Goal: Information Seeking & Learning: Learn about a topic

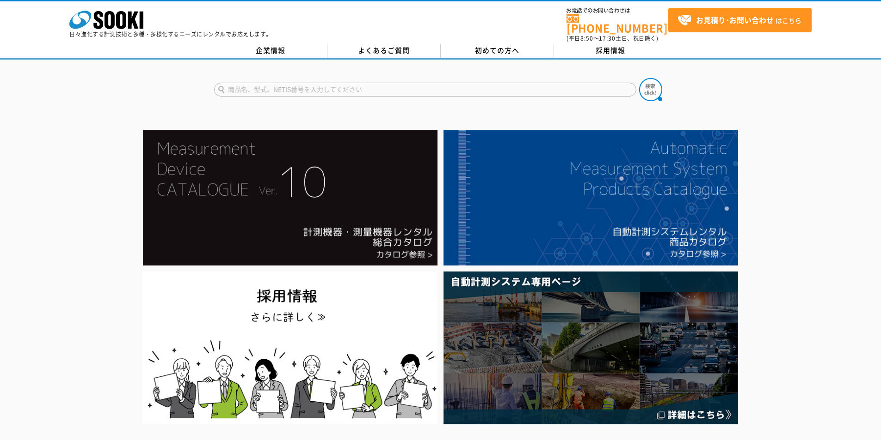
click at [316, 83] on input "text" at bounding box center [425, 90] width 422 height 14
type input "AT"
click at [656, 82] on img at bounding box center [650, 89] width 23 height 23
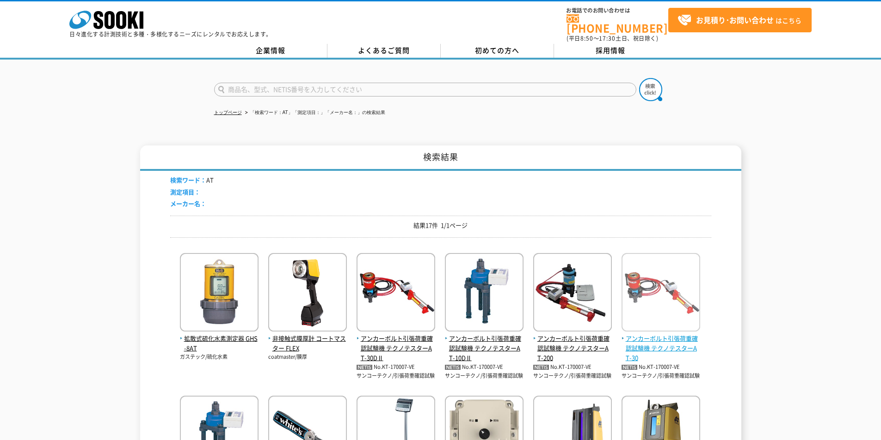
click at [650, 334] on span "アンカーボルト引張荷重確認試験機 テクノテスターAT-30" at bounding box center [660, 348] width 79 height 29
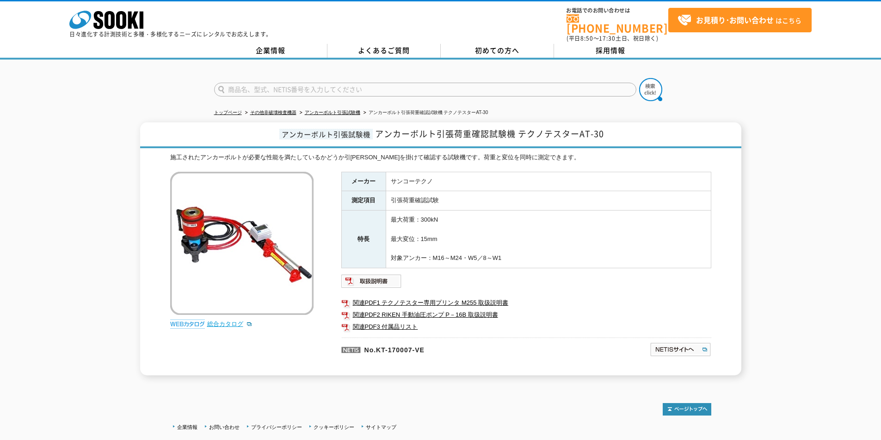
click at [234, 321] on link "総合カタログ" at bounding box center [229, 324] width 45 height 7
click at [138, 20] on icon "株式会社 ソーキ" at bounding box center [106, 20] width 74 height 18
